Goal: Check status: Check status

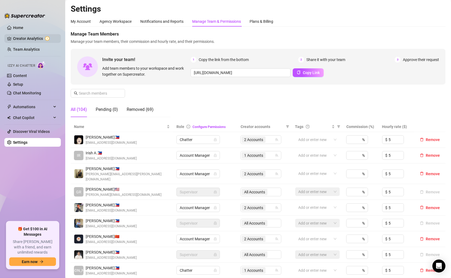
click at [28, 39] on link "Creator Analytics" at bounding box center [34, 38] width 43 height 9
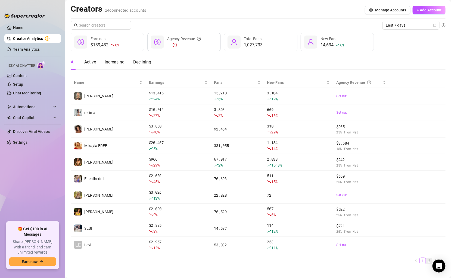
click at [429, 259] on link "2" at bounding box center [429, 261] width 6 height 6
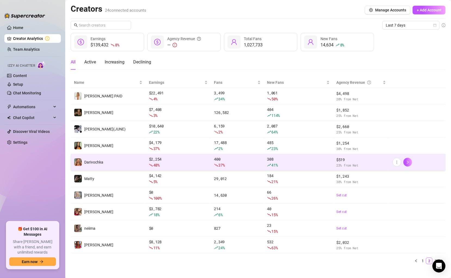
scroll to position [5, 0]
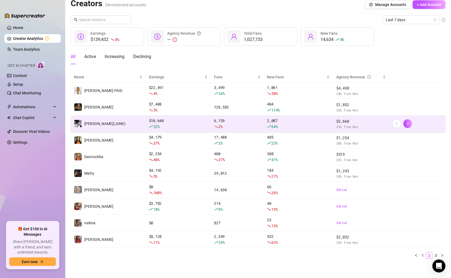
click at [115, 122] on td "[PERSON_NAME](JUNE)" at bounding box center [108, 124] width 75 height 17
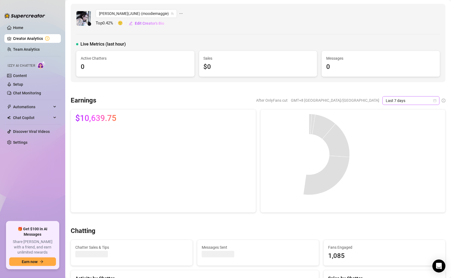
click at [422, 97] on span "Last 7 days" at bounding box center [410, 101] width 51 height 8
click at [403, 146] on div "Custom date" at bounding box center [411, 146] width 48 height 6
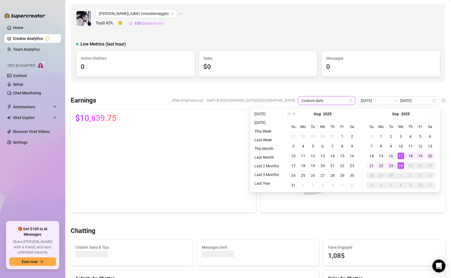
click at [294, 113] on span "Previous month (PageUp)" at bounding box center [294, 114] width 3 height 3
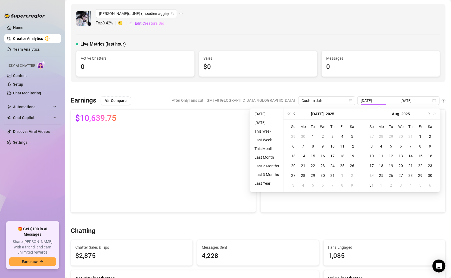
click at [294, 113] on span "Previous month (PageUp)" at bounding box center [294, 114] width 3 height 3
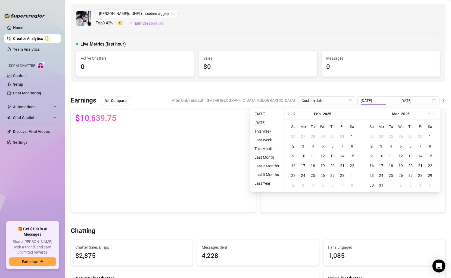
click at [294, 113] on span "Previous month (PageUp)" at bounding box center [294, 114] width 3 height 3
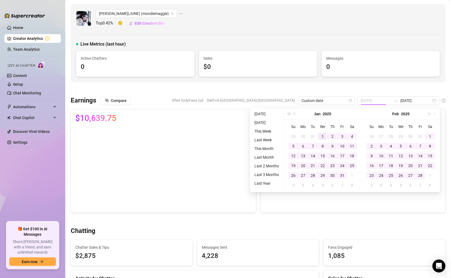
type input "[DATE]"
click at [322, 136] on div "1" at bounding box center [322, 136] width 7 height 7
click at [428, 114] on span "Next month (PageDown)" at bounding box center [428, 114] width 3 height 3
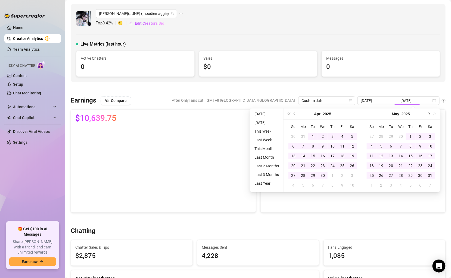
click at [428, 114] on span "Next month (PageDown)" at bounding box center [428, 114] width 3 height 3
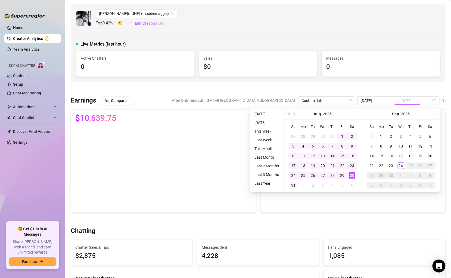
type input "[DATE]"
click at [294, 184] on div "31" at bounding box center [293, 185] width 7 height 7
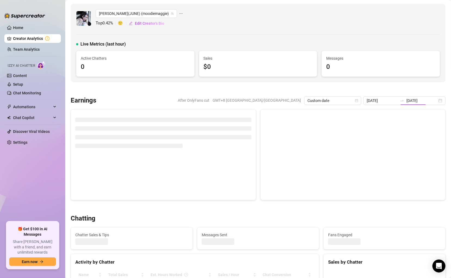
type input "[DATE]"
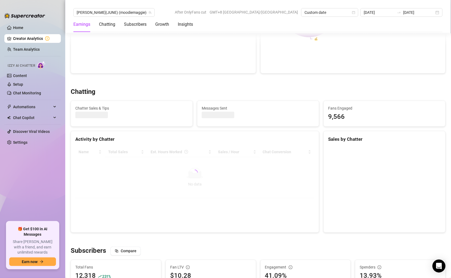
scroll to position [160, 0]
